Goal: Navigation & Orientation: Find specific page/section

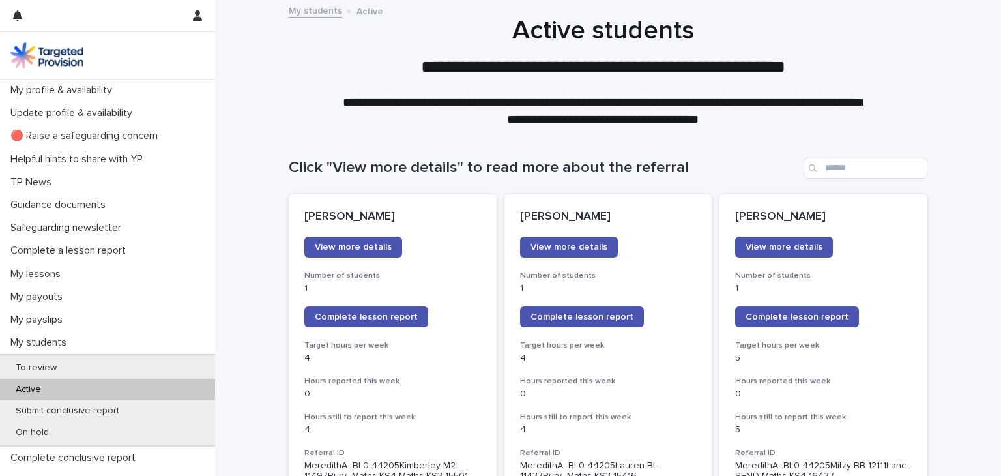
click at [605, 9] on div "My students Active" at bounding box center [607, 12] width 651 height 18
click at [64, 87] on p "My profile & availability" at bounding box center [63, 90] width 117 height 12
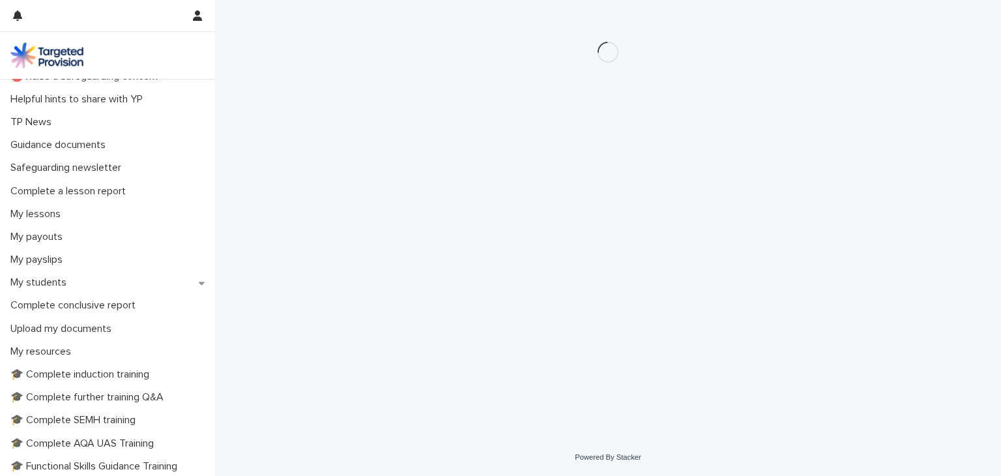
scroll to position [65, 0]
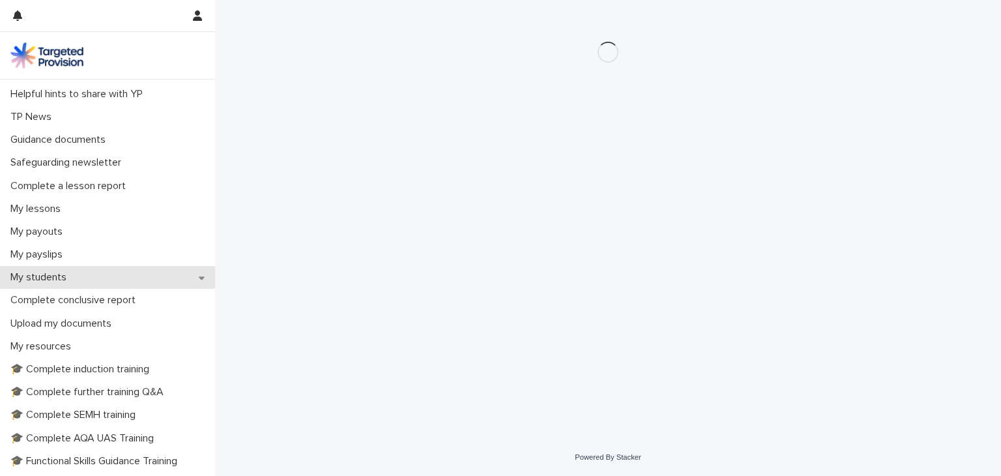
click at [198, 277] on div "My students" at bounding box center [107, 277] width 215 height 23
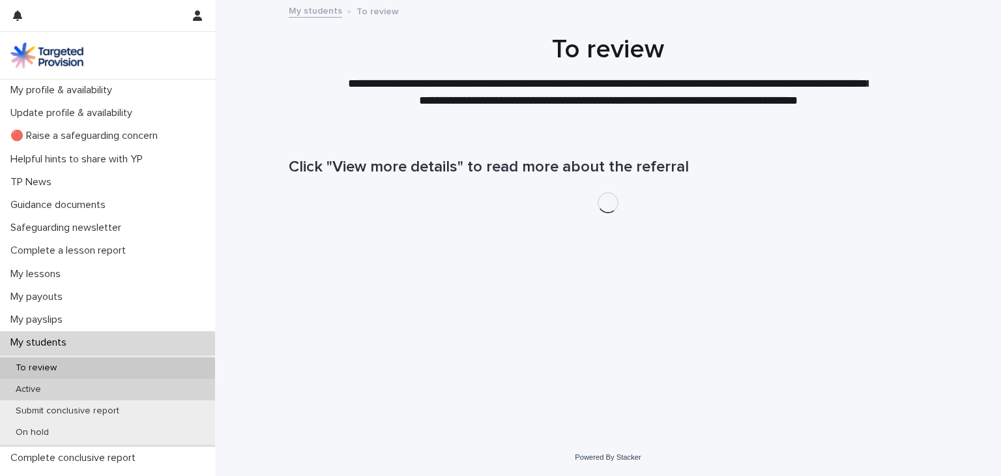
click at [30, 388] on p "Active" at bounding box center [28, 389] width 46 height 11
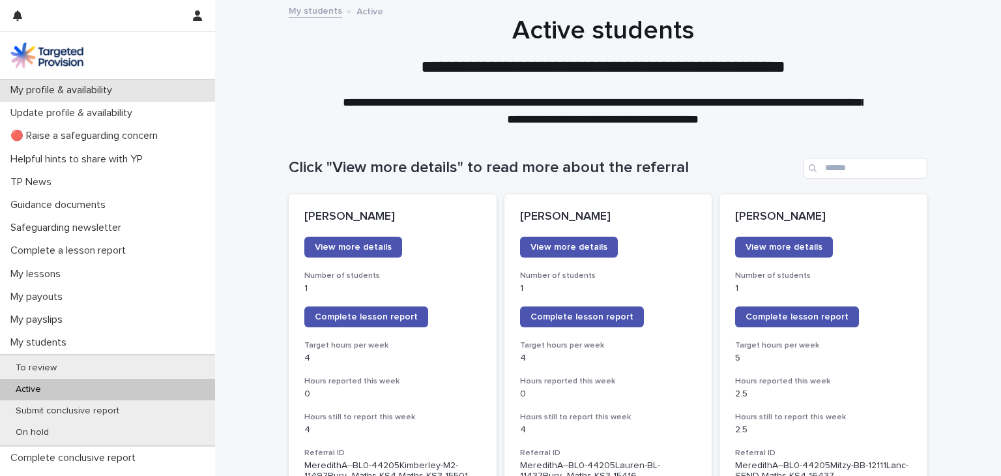
click at [38, 87] on p "My profile & availability" at bounding box center [63, 90] width 117 height 12
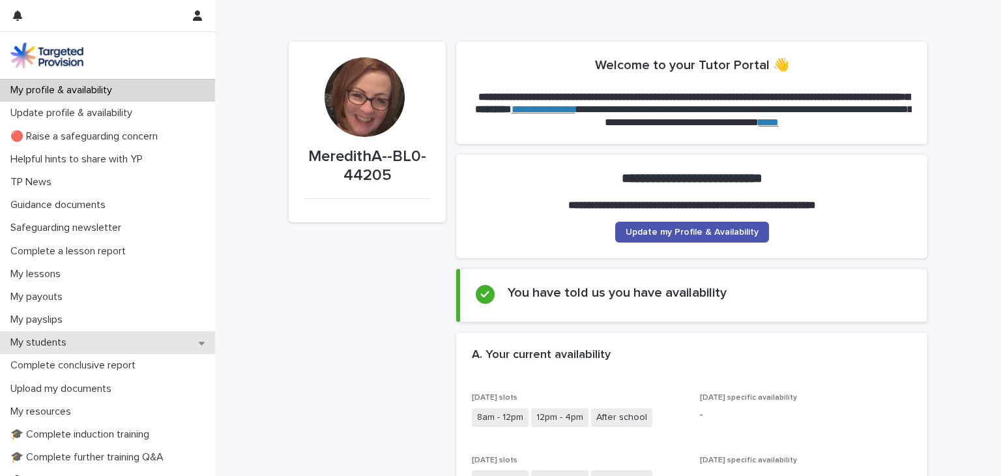
click at [199, 339] on icon at bounding box center [202, 342] width 6 height 9
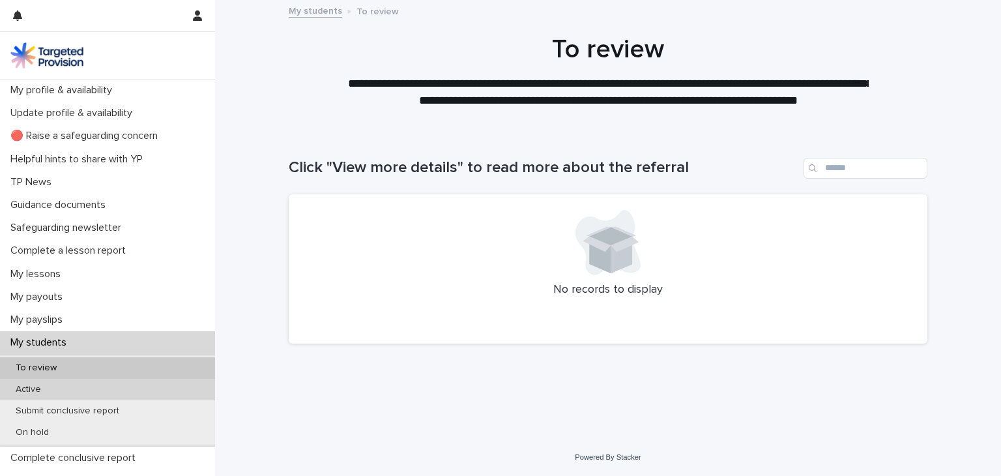
click at [56, 391] on div "Active" at bounding box center [107, 388] width 215 height 21
